Goal: Information Seeking & Learning: Learn about a topic

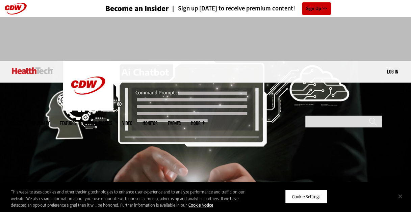
click at [401, 194] on button "Close" at bounding box center [400, 196] width 15 height 15
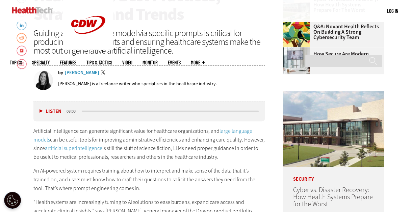
scroll to position [270, 0]
click at [40, 109] on button "Listen" at bounding box center [50, 111] width 22 height 5
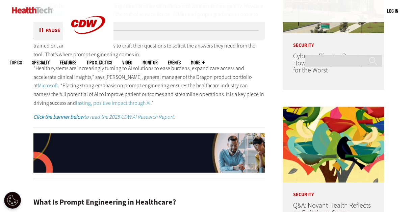
scroll to position [440, 0]
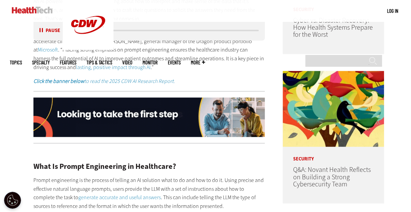
click at [185, 163] on h2 "What Is Prompt Engineering in Healthcare?" at bounding box center [149, 166] width 232 height 7
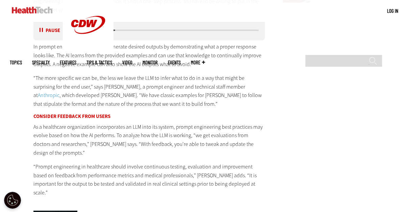
scroll to position [924, 0]
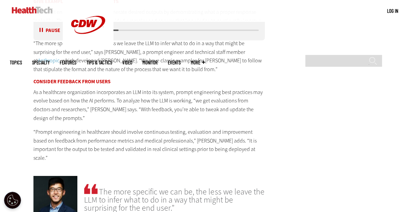
click at [371, 57] on input "******" at bounding box center [373, 64] width 8 height 14
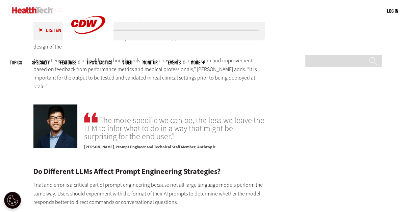
scroll to position [1061, 0]
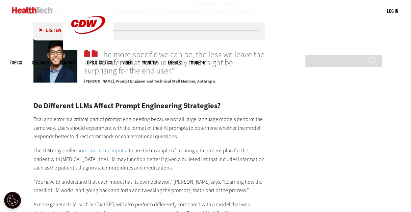
click at [371, 57] on input "******" at bounding box center [373, 64] width 8 height 14
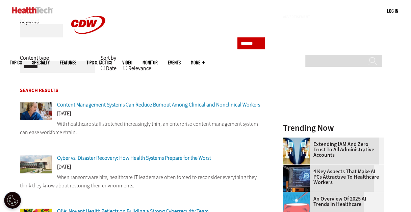
scroll to position [87, 0]
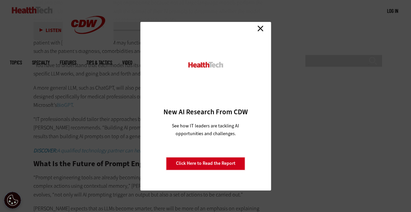
scroll to position [1181, 0]
click at [260, 29] on link "Close" at bounding box center [260, 29] width 10 height 10
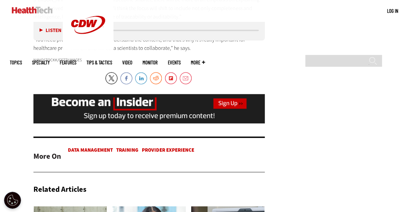
scroll to position [1248, 0]
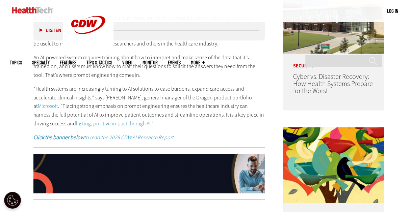
scroll to position [386, 0]
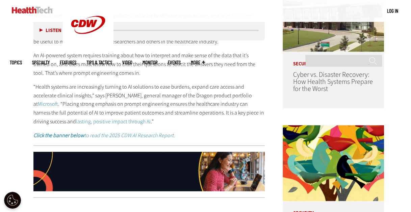
click at [144, 135] on em "Click the banner below to read the 2025 CDW AI Research Report." at bounding box center [103, 135] width 141 height 7
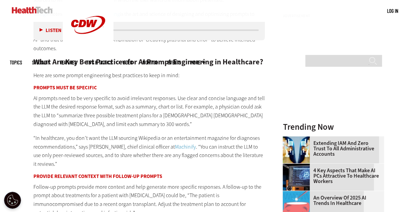
scroll to position [643, 0]
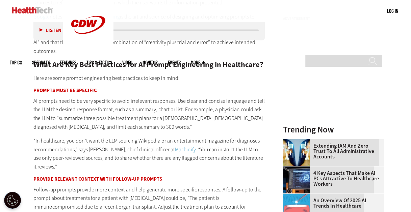
click at [38, 27] on div "Listen Pause" at bounding box center [51, 30] width 27 height 7
click at [43, 30] on button "Listen" at bounding box center [50, 30] width 22 height 5
click at [145, 32] on div "media player" at bounding box center [170, 30] width 179 height 3
click at [154, 28] on div "Listen Pause 08:00" at bounding box center [149, 30] width 232 height 20
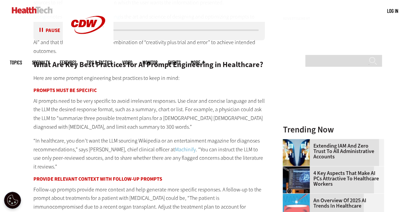
click at [149, 31] on div "media player" at bounding box center [170, 30] width 177 height 1
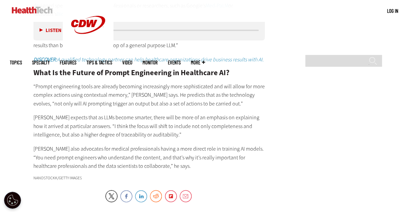
scroll to position [1268, 0]
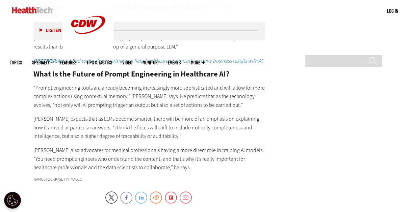
click at [139, 192] on link "LinkedIn" at bounding box center [141, 198] width 12 height 12
click at [140, 192] on link "LinkedIn" at bounding box center [141, 198] width 12 height 12
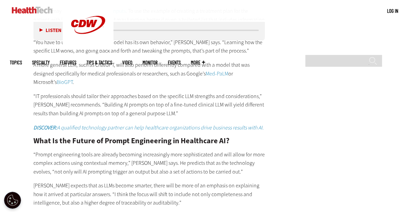
scroll to position [1198, 0]
